Goal: Navigation & Orientation: Find specific page/section

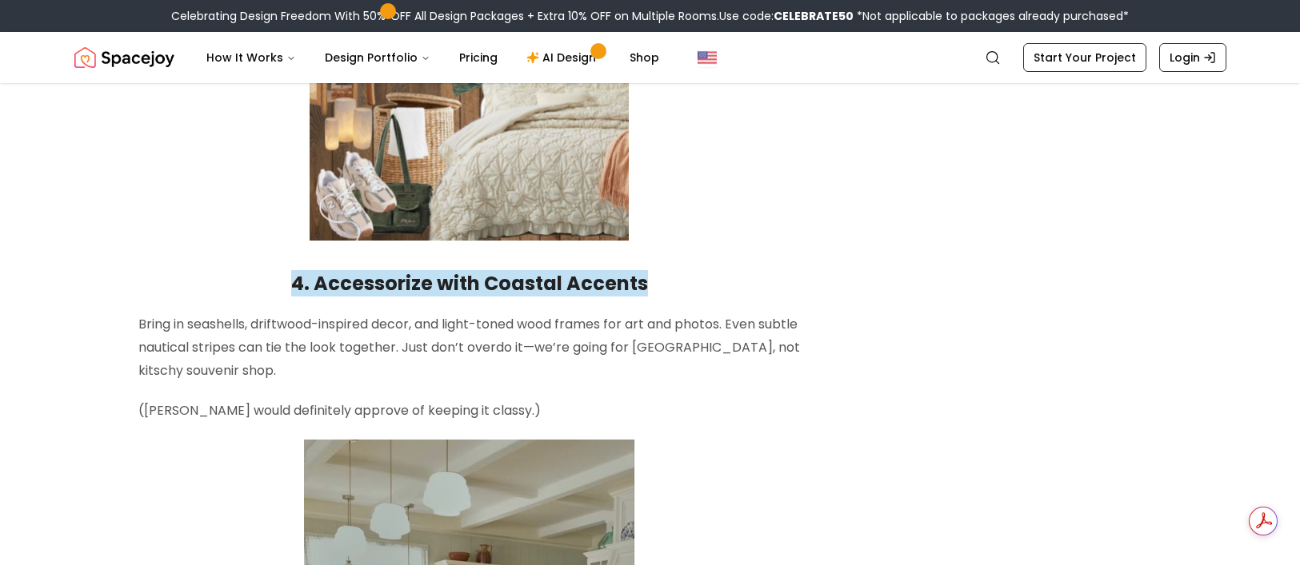
scroll to position [2571, 0]
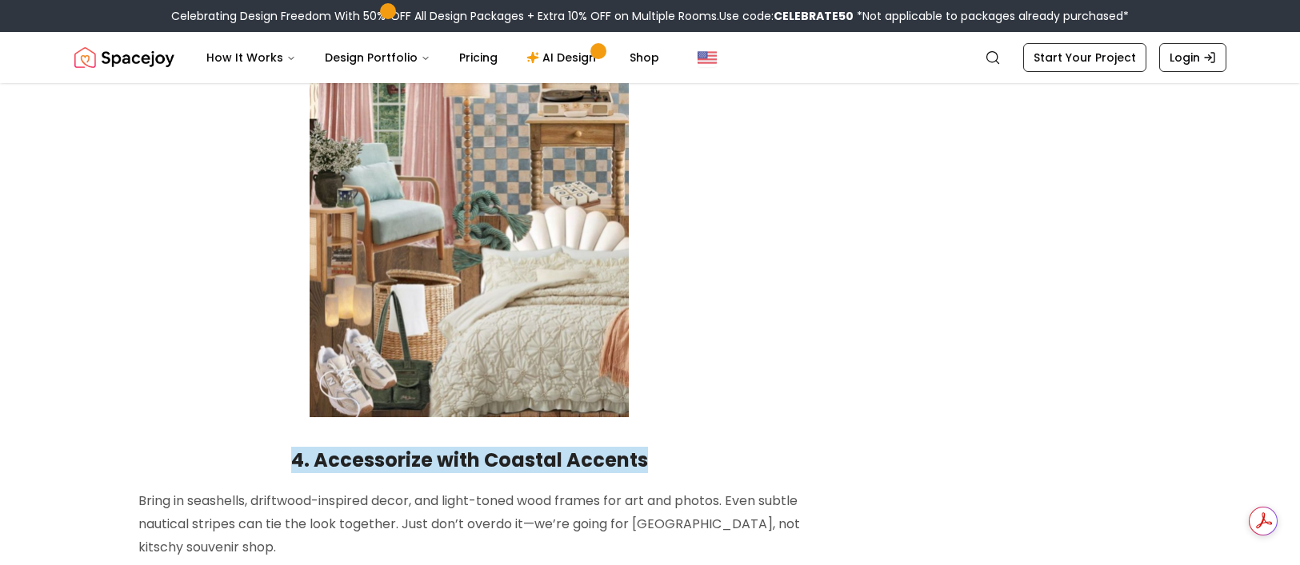
click at [509, 262] on img at bounding box center [469, 133] width 319 height 567
click at [509, 229] on img at bounding box center [469, 133] width 319 height 567
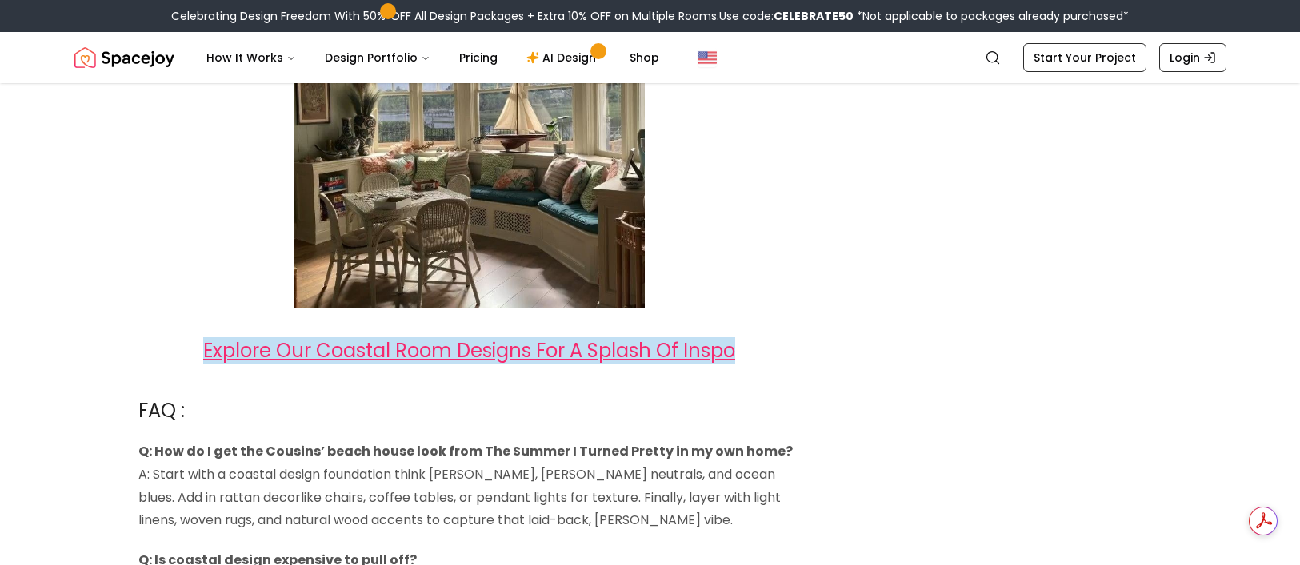
scroll to position [3899, 0]
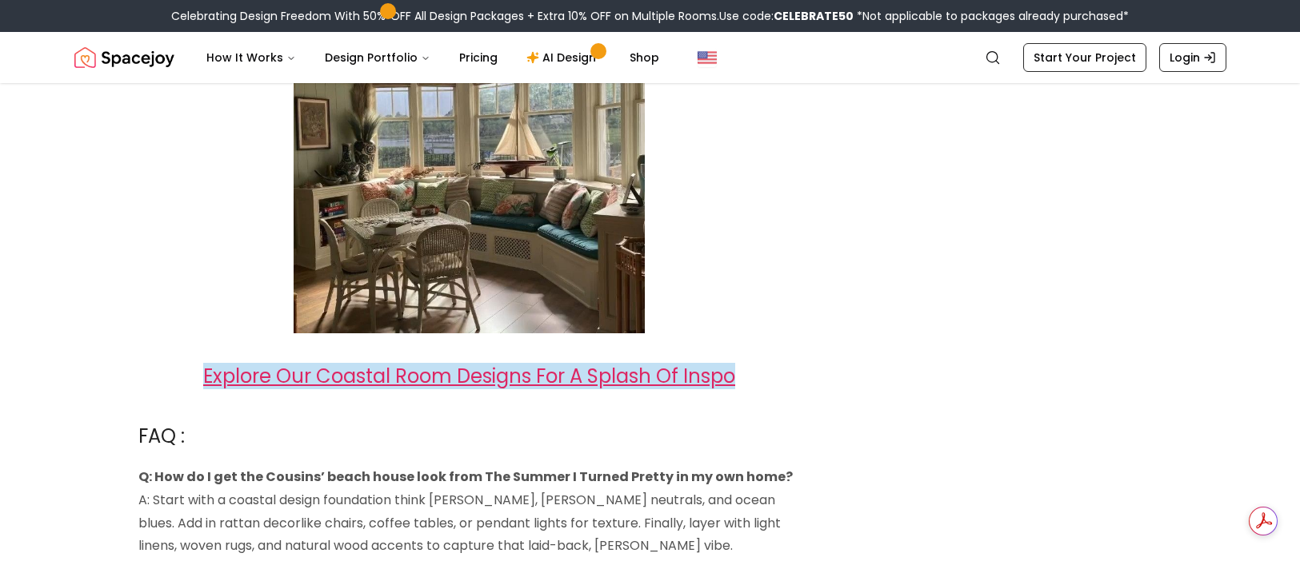
click at [709, 363] on span "Explore Our Coastal Room Designs For A Splash Of Inspo" at bounding box center [469, 376] width 532 height 26
